Goal: Task Accomplishment & Management: Use online tool/utility

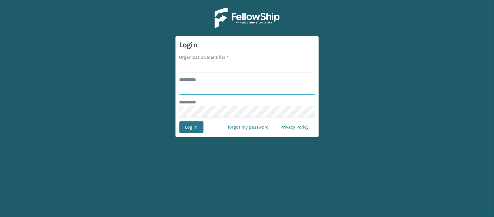
type input "******"
type input "WindGap"
click at [179, 121] on button "Log In" at bounding box center [191, 127] width 24 height 12
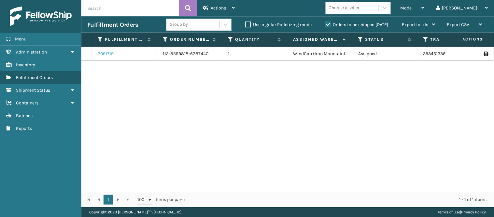
click at [110, 54] on link "2091719" at bounding box center [106, 53] width 16 height 7
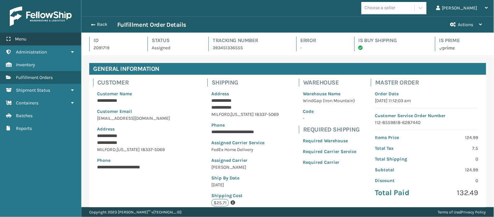
click at [39, 33] on div "Menu" at bounding box center [40, 39] width 81 height 13
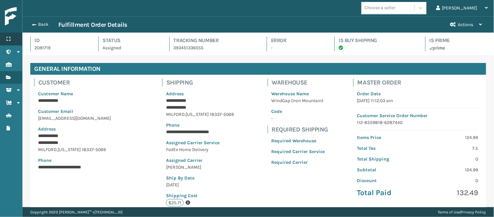
scroll to position [15, 472]
click at [3, 39] on div "Menu" at bounding box center [11, 39] width 22 height 13
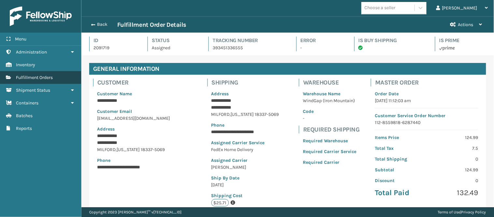
click at [30, 71] on link "Administration Fulfillment Orders" at bounding box center [40, 77] width 81 height 13
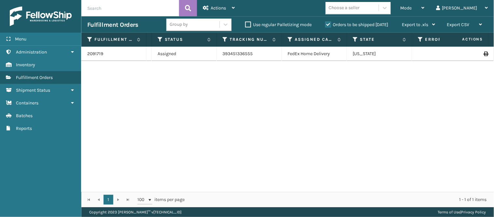
scroll to position [0, 207]
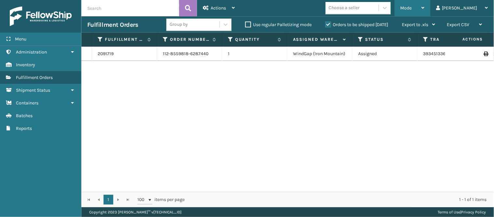
click at [425, 6] on div "Mode" at bounding box center [413, 8] width 24 height 16
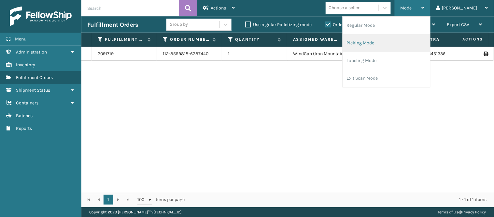
click at [393, 39] on li "Picking Mode" at bounding box center [386, 43] width 87 height 18
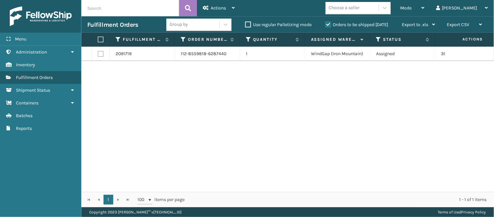
click at [101, 52] on label at bounding box center [101, 54] width 6 height 6
click at [98, 52] on input "checkbox" at bounding box center [98, 53] width 0 height 4
checkbox input "true"
click at [223, 10] on span "Actions" at bounding box center [218, 8] width 15 height 6
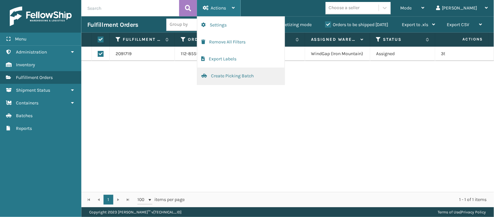
click at [223, 72] on button "Create Picking Batch" at bounding box center [240, 75] width 87 height 17
